Goal: Information Seeking & Learning: Learn about a topic

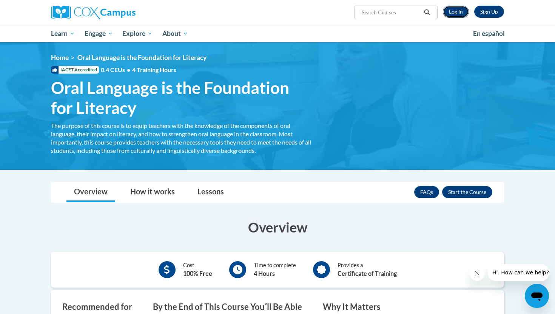
click at [458, 13] on link "Log In" at bounding box center [456, 12] width 26 height 12
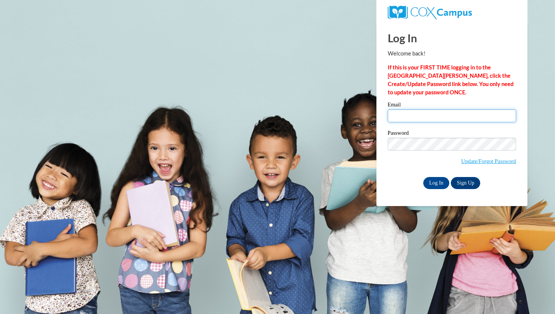
click at [411, 111] on input "Email" at bounding box center [452, 116] width 128 height 13
type input "mhoehn@students.kennesaw.edu"
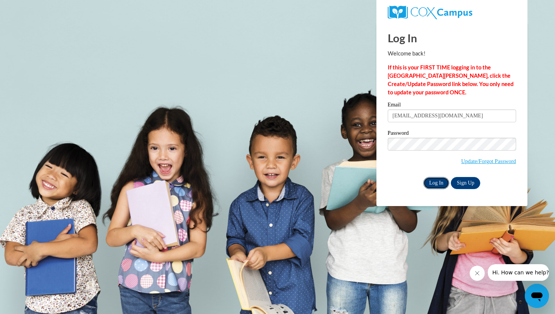
click at [432, 184] on input "Log In" at bounding box center [436, 183] width 26 height 12
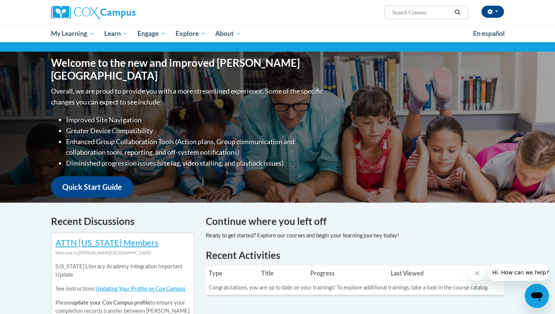
scroll to position [122, 0]
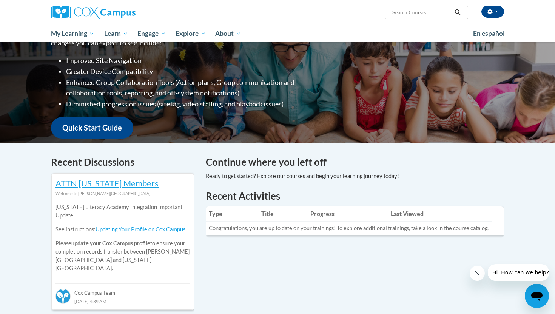
click at [257, 231] on td "Congratulations, you are up to date on your trainings! To explore additional tr…" at bounding box center [349, 229] width 286 height 14
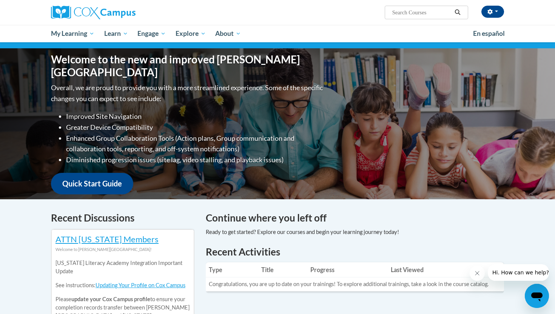
scroll to position [72, 0]
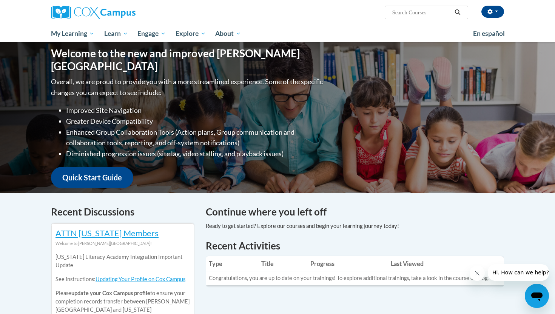
click at [364, 275] on td "Congratulations, you are up to date on your trainings! To explore additional tr…" at bounding box center [349, 279] width 286 height 14
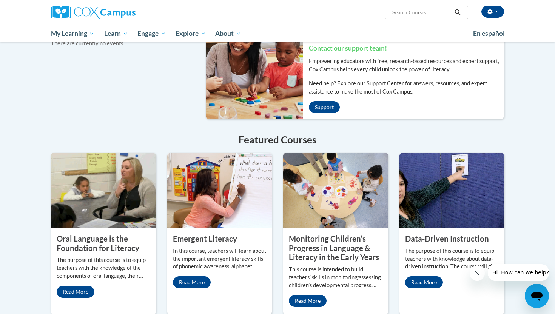
scroll to position [513, 0]
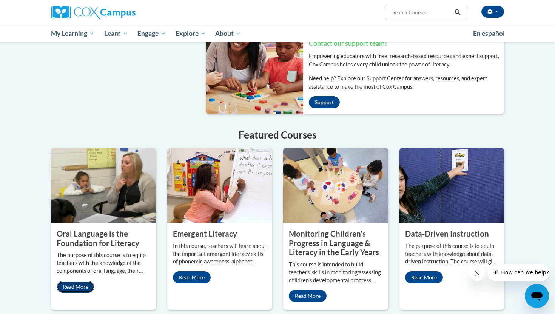
click at [85, 281] on link "Read More" at bounding box center [76, 287] width 38 height 12
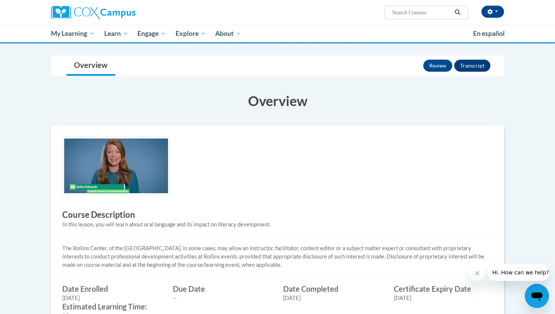
scroll to position [76, 0]
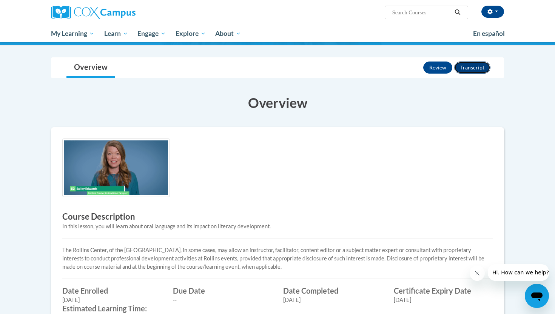
click at [481, 66] on button "Transcript" at bounding box center [472, 68] width 36 height 12
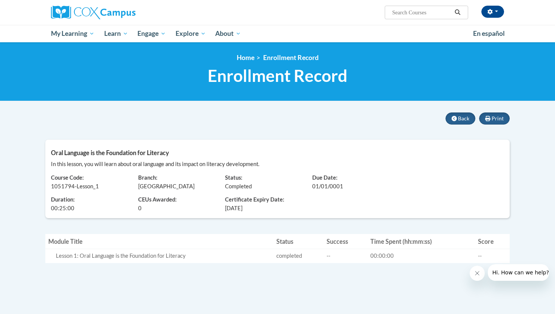
click at [187, 260] on div "Lesson 1: Oral Language is the Foundation for Literacy" at bounding box center [163, 256] width 215 height 8
click at [468, 116] on span "Back" at bounding box center [463, 118] width 11 height 6
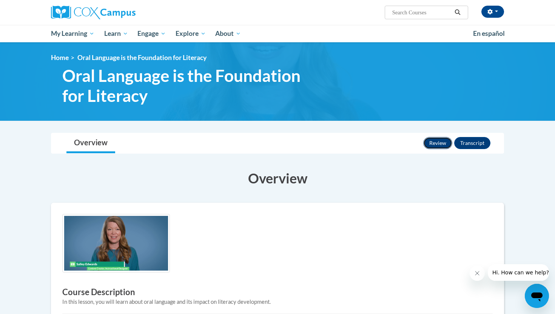
click at [433, 143] on button "Review" at bounding box center [437, 143] width 29 height 12
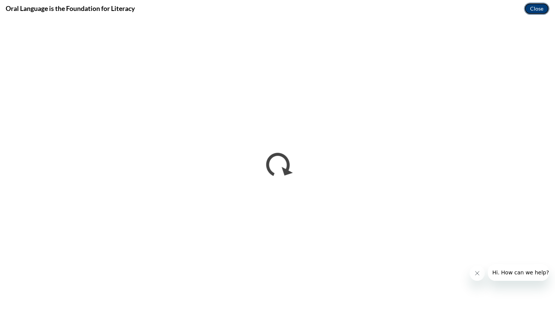
click at [534, 8] on button "Close" at bounding box center [536, 9] width 25 height 12
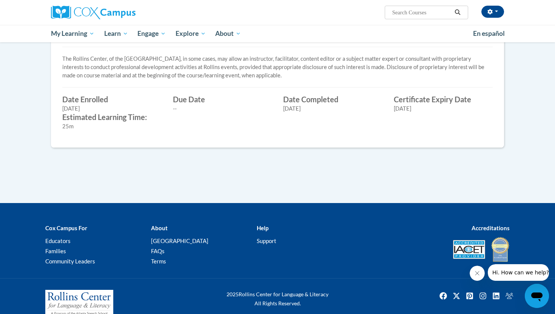
scroll to position [280, 0]
